Goal: Complete application form

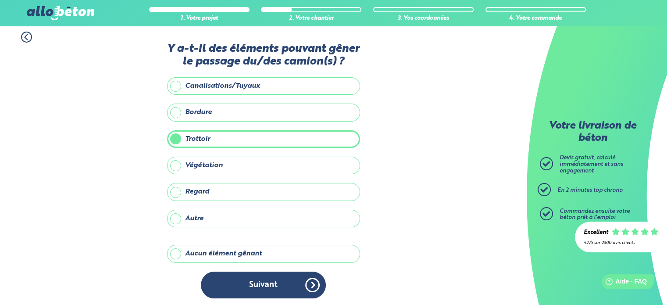
click at [178, 251] on label "Aucun élément gênant" at bounding box center [263, 254] width 193 height 18
click at [0, 0] on input "Aucun élément gênant" at bounding box center [0, 0] width 0 height 0
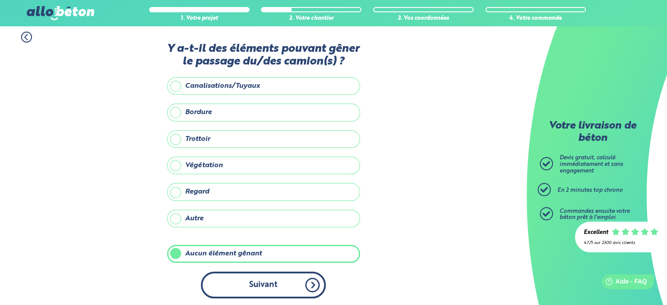
click at [267, 284] on button "Suivant" at bounding box center [263, 284] width 125 height 27
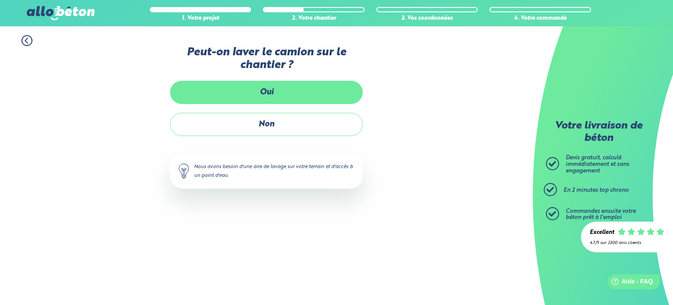
click at [267, 91] on label "Oui" at bounding box center [266, 92] width 193 height 23
click at [0, 0] on input "Oui" at bounding box center [0, 0] width 0 height 0
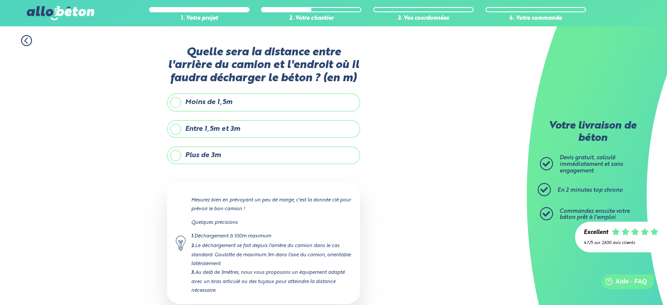
click at [175, 102] on label "Moins de 1,5m" at bounding box center [263, 102] width 193 height 18
click at [0, 0] on input "Moins de 1,5m" at bounding box center [0, 0] width 0 height 0
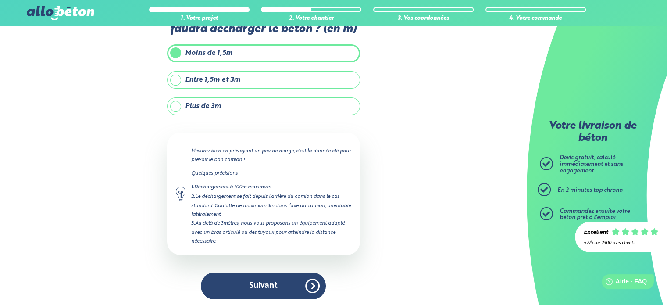
scroll to position [50, 0]
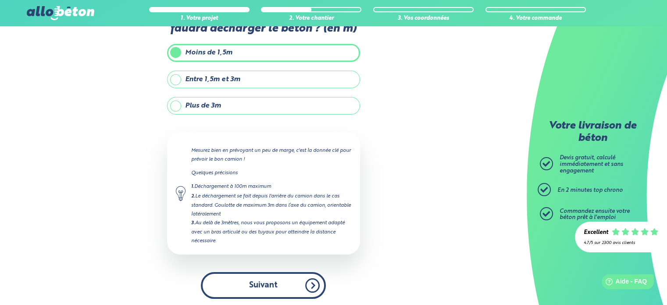
click at [258, 279] on button "Suivant" at bounding box center [263, 285] width 125 height 27
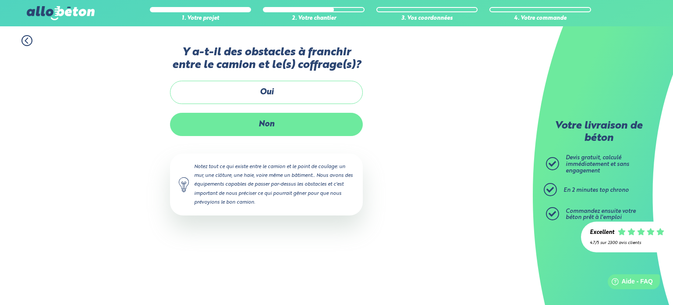
click at [265, 124] on label "Non" at bounding box center [266, 124] width 193 height 23
click at [0, 0] on input "Non" at bounding box center [0, 0] width 0 height 0
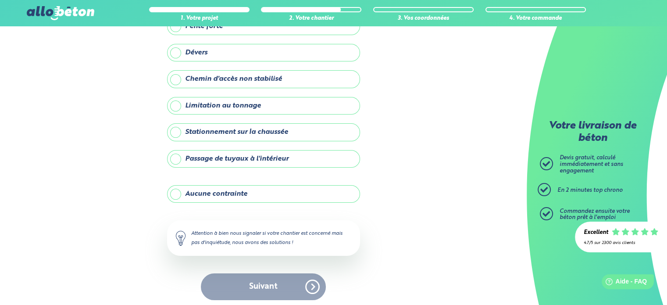
scroll to position [100, 0]
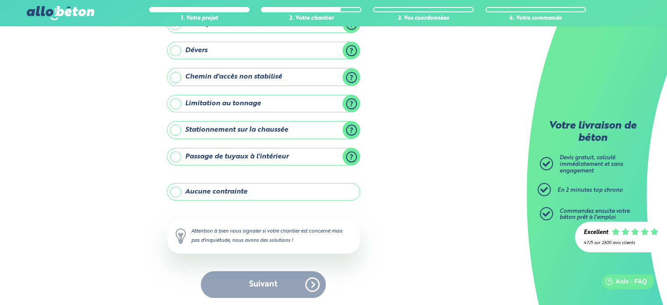
click at [177, 190] on label "Aucune contrainte" at bounding box center [263, 192] width 193 height 18
click at [0, 0] on input "Aucune contrainte" at bounding box center [0, 0] width 0 height 0
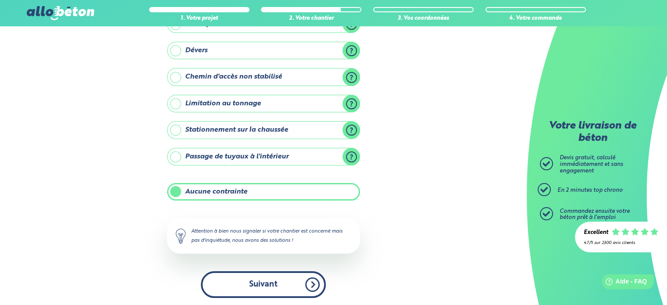
click at [250, 283] on button "Suivant" at bounding box center [263, 284] width 125 height 27
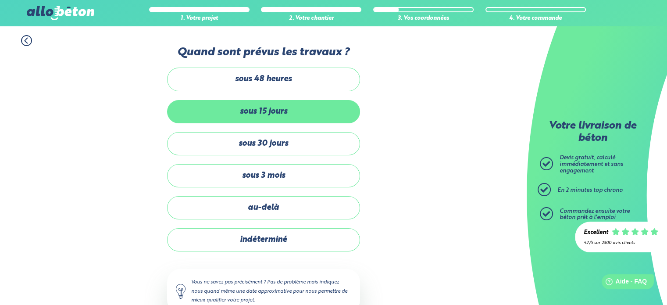
click at [288, 109] on label "sous 15 jours" at bounding box center [263, 111] width 193 height 23
click at [0, 0] on input "sous 15 jours" at bounding box center [0, 0] width 0 height 0
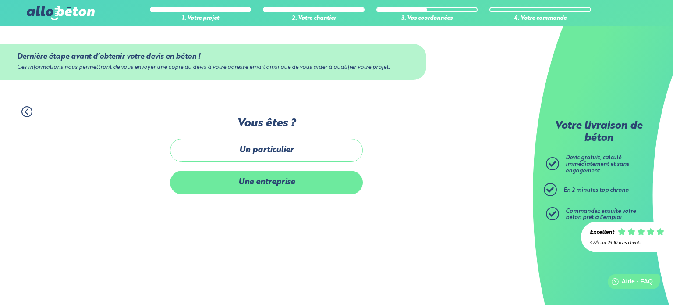
click at [260, 182] on label "Une entreprise" at bounding box center [266, 182] width 193 height 23
click at [0, 0] on input "Une entreprise" at bounding box center [0, 0] width 0 height 0
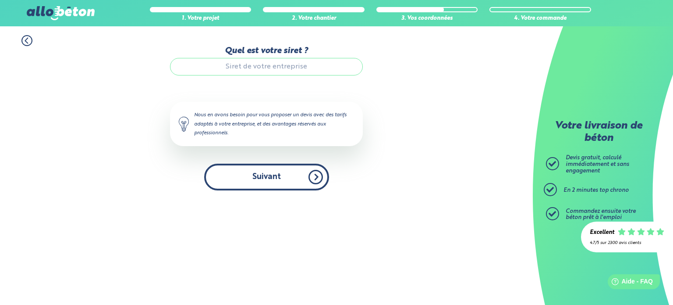
click at [264, 176] on button "Suivant" at bounding box center [266, 177] width 125 height 27
click at [320, 178] on button "Suivant" at bounding box center [266, 177] width 125 height 27
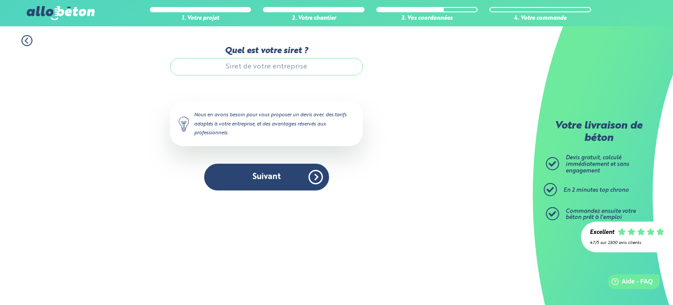
click at [236, 68] on input "Quel est votre siret ?" at bounding box center [266, 67] width 193 height 18
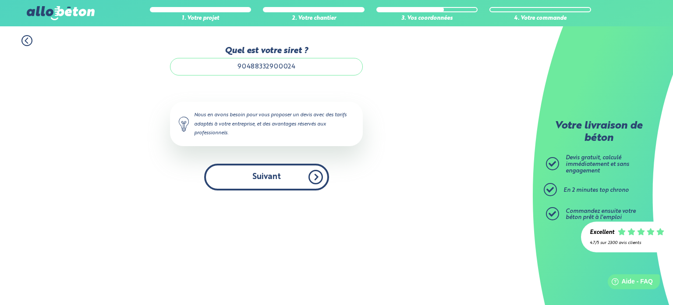
click at [254, 175] on button "Suivant" at bounding box center [266, 177] width 125 height 27
click at [317, 176] on button "Suivant" at bounding box center [266, 177] width 125 height 27
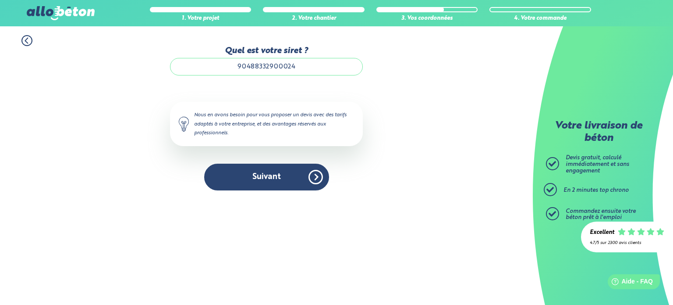
click at [299, 67] on input "90488332900024" at bounding box center [266, 67] width 193 height 18
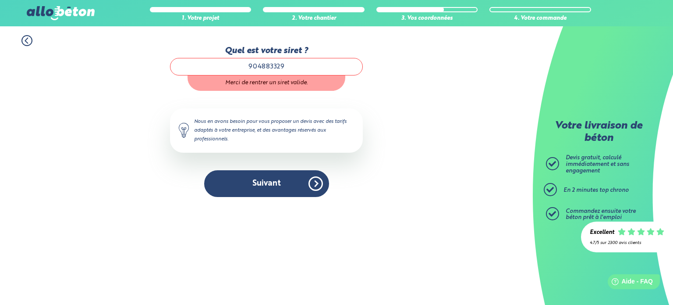
click at [291, 64] on input "904883329" at bounding box center [266, 67] width 193 height 18
click at [288, 65] on input "904883329" at bounding box center [266, 67] width 193 height 18
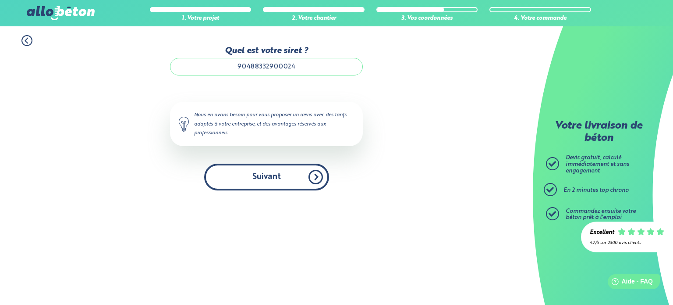
click at [317, 182] on button "Suivant" at bounding box center [266, 177] width 125 height 27
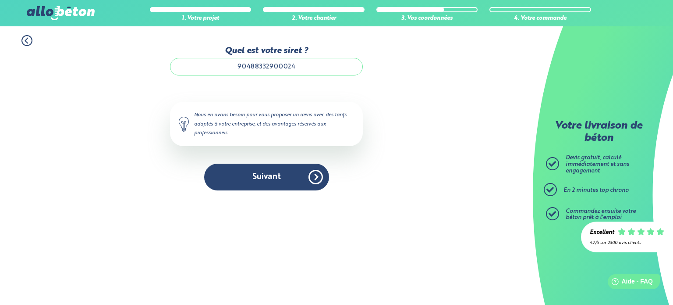
click at [250, 68] on input "90488332900024" at bounding box center [266, 67] width 193 height 18
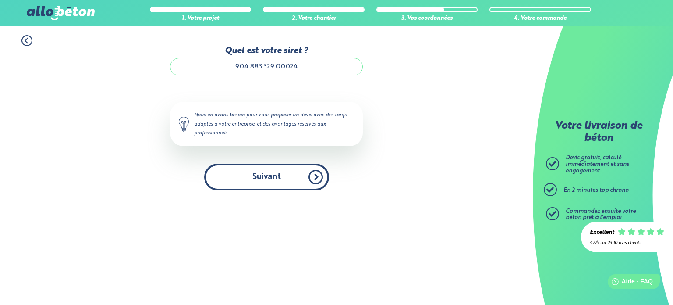
click at [313, 174] on button "Suivant" at bounding box center [266, 177] width 125 height 27
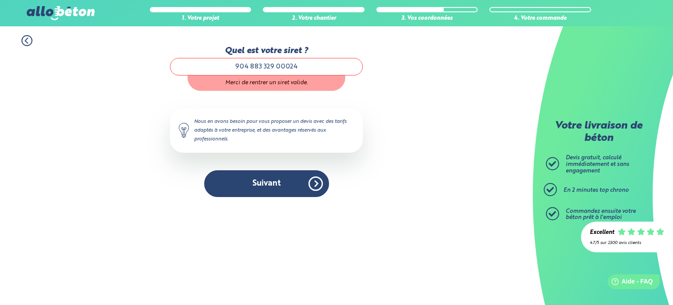
click at [291, 65] on input "904 883 329 00024" at bounding box center [266, 67] width 193 height 18
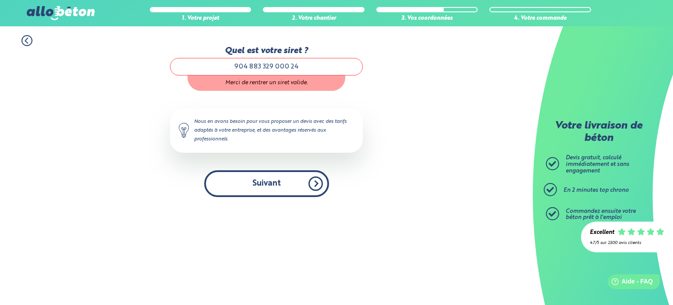
type input "904 883 329 000 24"
click at [317, 182] on button "Suivant" at bounding box center [266, 183] width 125 height 27
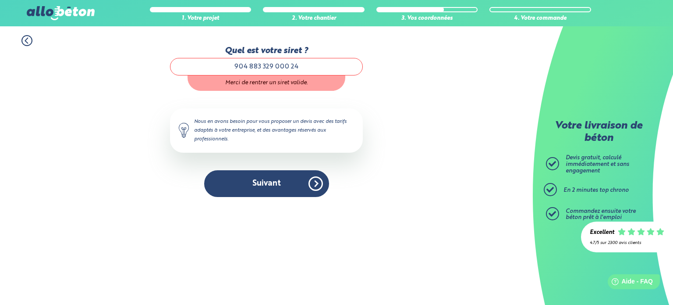
click at [321, 224] on div "Accueil Livraison Béton Centrale béton à proximité Livraison béton [GEOGRAPHIC_…" at bounding box center [266, 165] width 533 height 278
click at [361, 231] on div "Accueil Livraison Béton Centrale béton à proximité Livraison béton [GEOGRAPHIC_…" at bounding box center [266, 165] width 533 height 278
click at [269, 85] on div "Merci de rentrer un siret valide." at bounding box center [267, 82] width 158 height 15
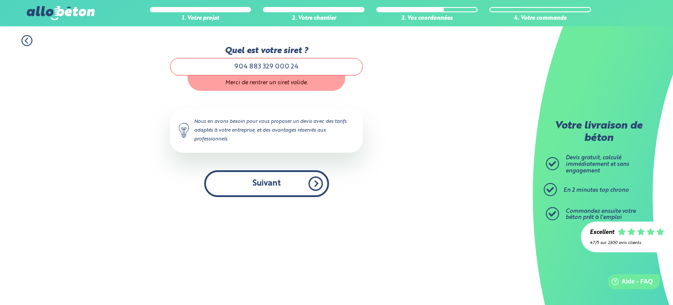
click at [309, 184] on button "Suivant" at bounding box center [266, 183] width 125 height 27
click at [316, 183] on button "Suivant" at bounding box center [266, 183] width 125 height 27
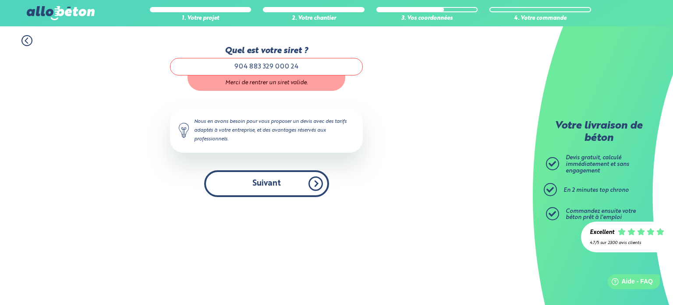
click at [316, 183] on button "Suivant" at bounding box center [266, 183] width 125 height 27
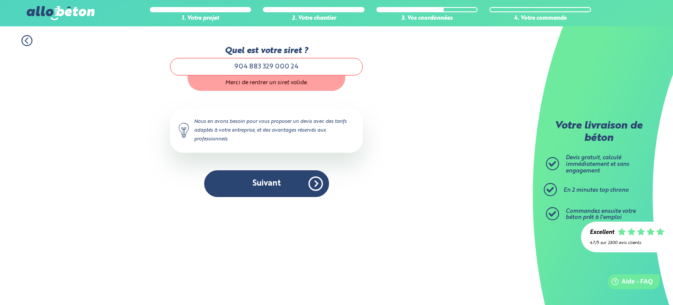
click at [412, 217] on div "Accueil Livraison Béton Centrale béton à proximité Livraison béton [GEOGRAPHIC_…" at bounding box center [266, 165] width 533 height 278
